Goal: Check status: Check status

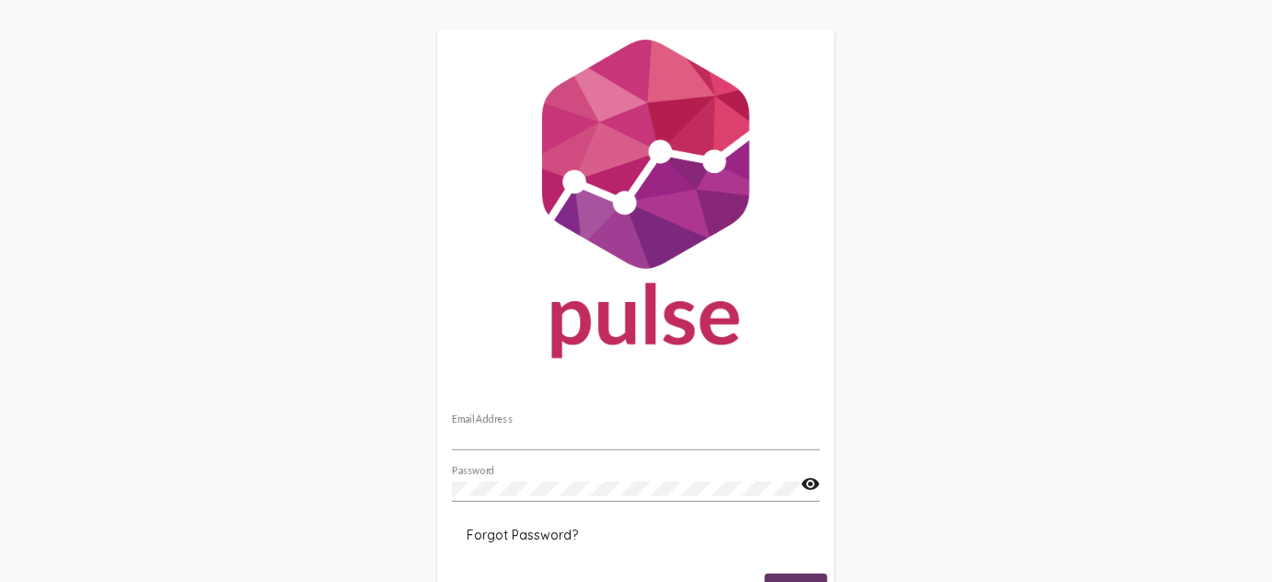
type input "[EMAIL_ADDRESS][DOMAIN_NAME]"
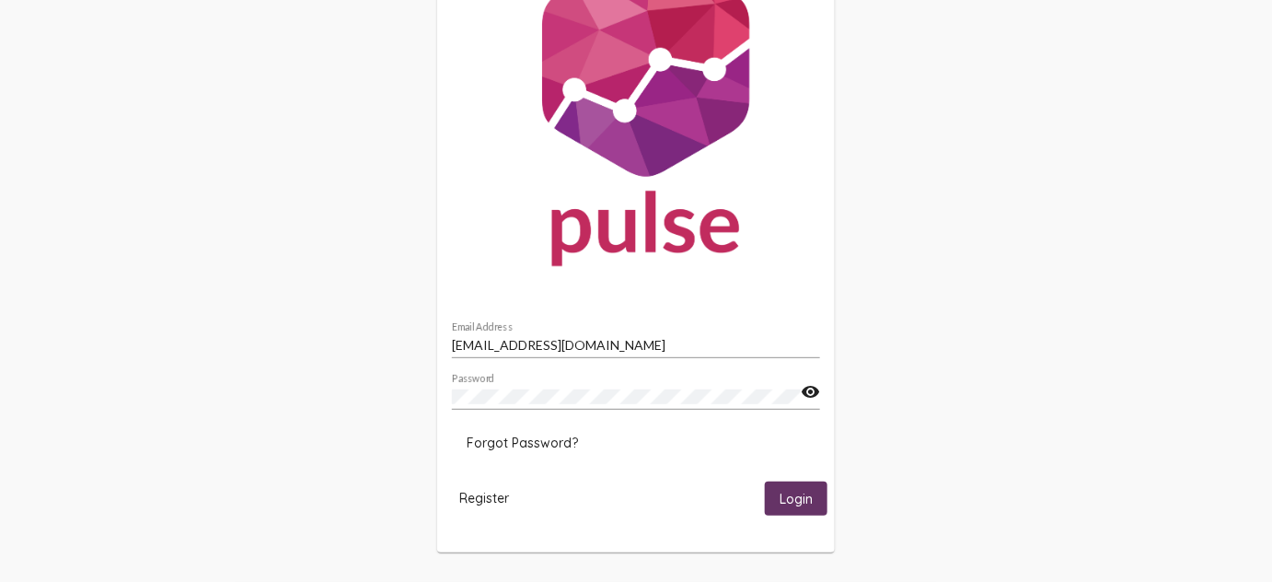
click at [780, 512] on button "Login" at bounding box center [796, 498] width 63 height 34
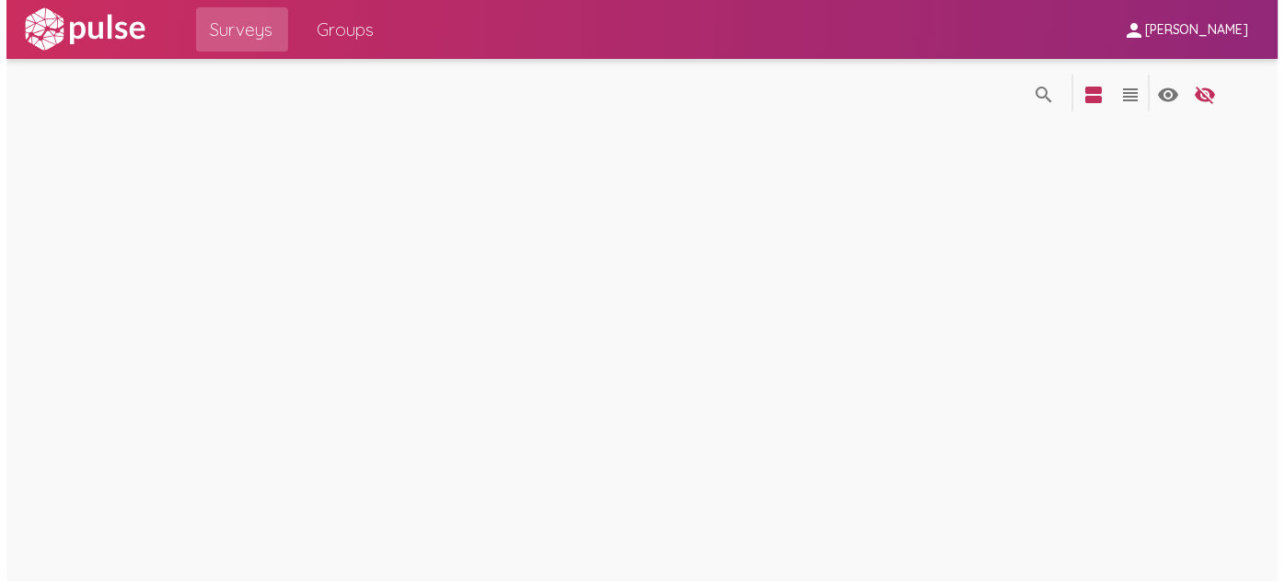
scroll to position [0, 0]
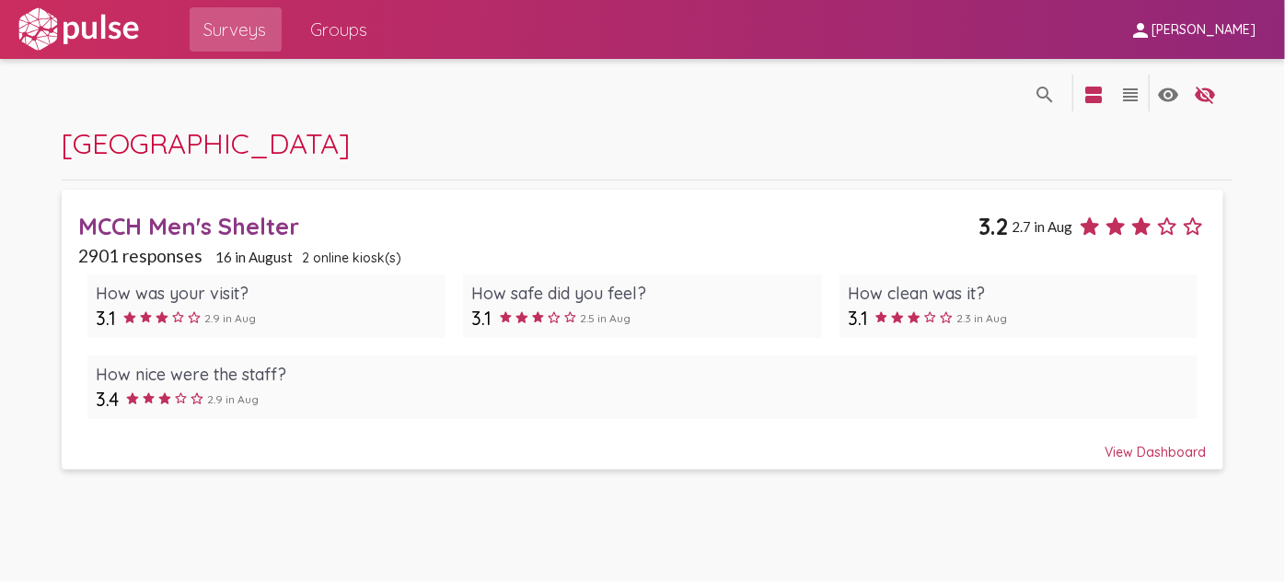
click at [179, 240] on span "MCCH Men's Shelter 3.2 2.7 in [DATE] responses 16 in [DATE] online kiosk(s) How…" at bounding box center [641, 329] width 1127 height 262
